Goal: Use online tool/utility: Utilize a website feature to perform a specific function

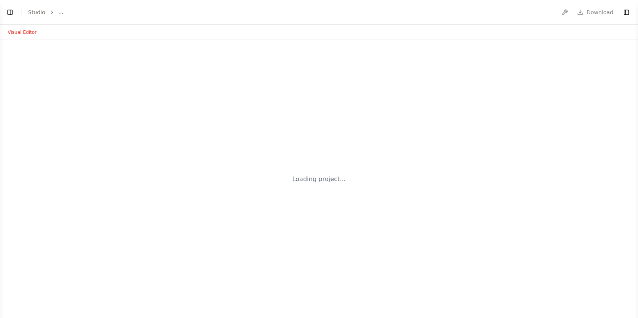
select select "****"
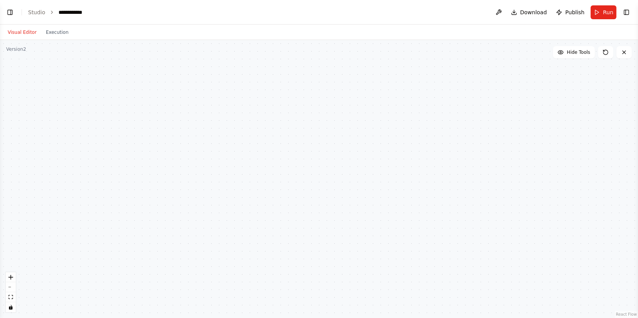
scroll to position [1860, 0]
click at [35, 13] on link "Studio" at bounding box center [36, 12] width 17 height 6
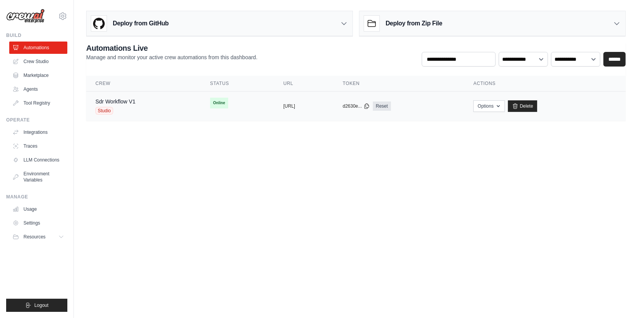
click at [163, 113] on div "Sdr Workflow V1 Studio" at bounding box center [143, 106] width 96 height 17
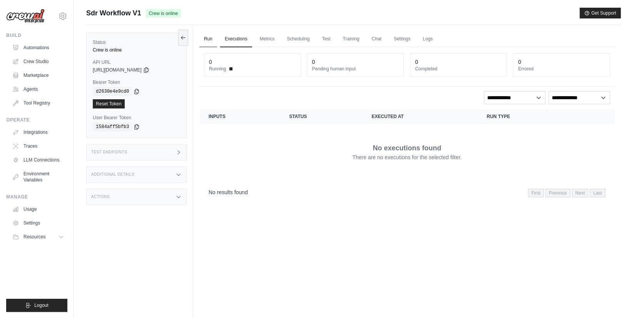
click at [212, 40] on link "Run" at bounding box center [208, 39] width 18 height 16
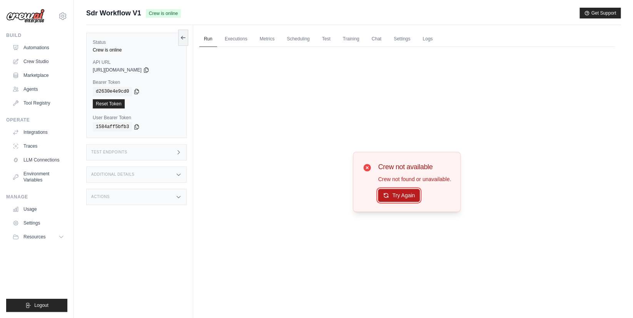
click at [410, 191] on button "Try Again" at bounding box center [399, 195] width 42 height 13
click at [396, 192] on button "Try Again" at bounding box center [399, 195] width 42 height 13
click at [396, 197] on button "Try Again" at bounding box center [399, 195] width 42 height 13
